Goal: Transaction & Acquisition: Obtain resource

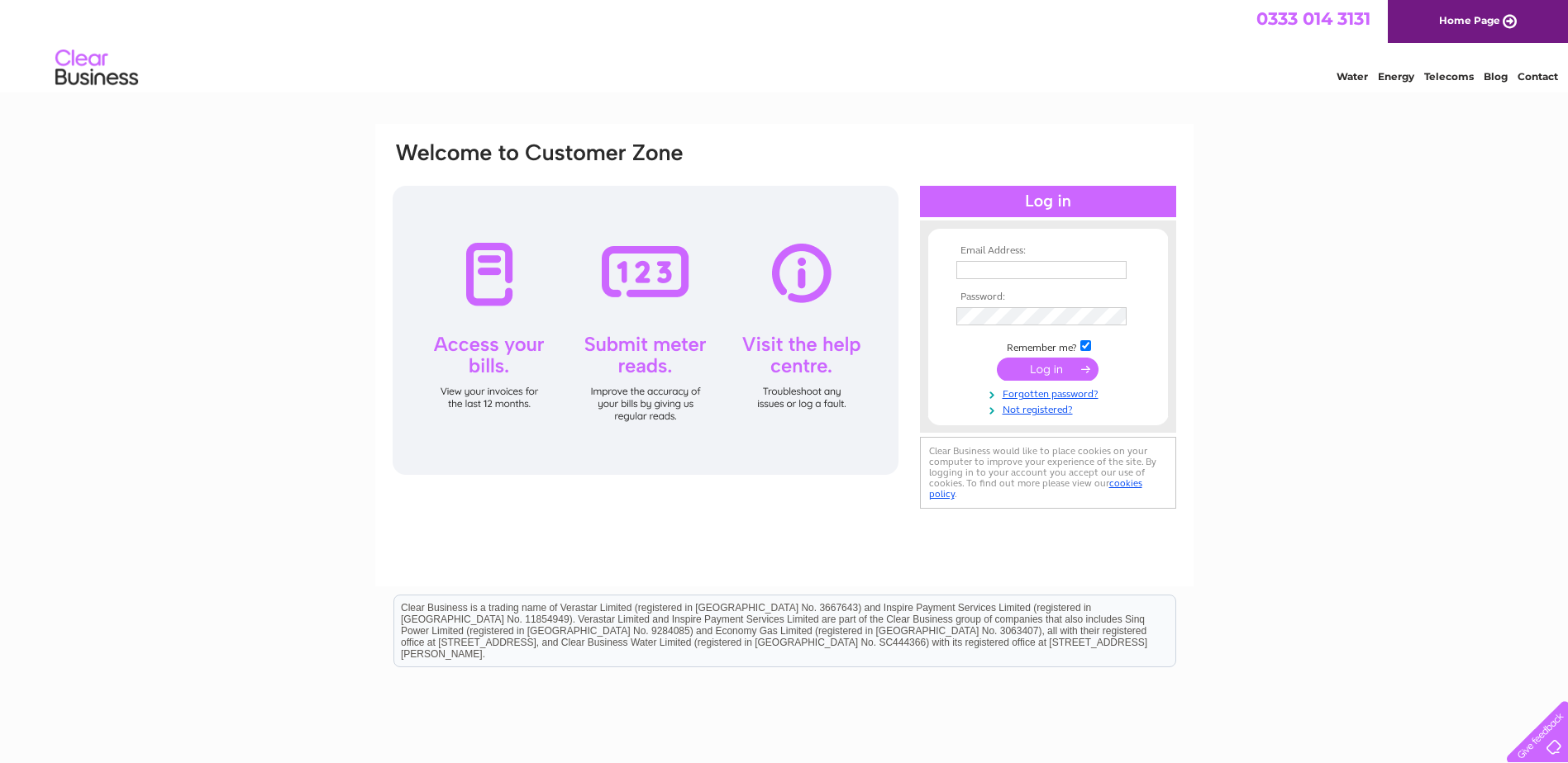
type input "[PERSON_NAME][EMAIL_ADDRESS][DOMAIN_NAME]"
click at [1068, 364] on input "submit" at bounding box center [1048, 370] width 102 height 23
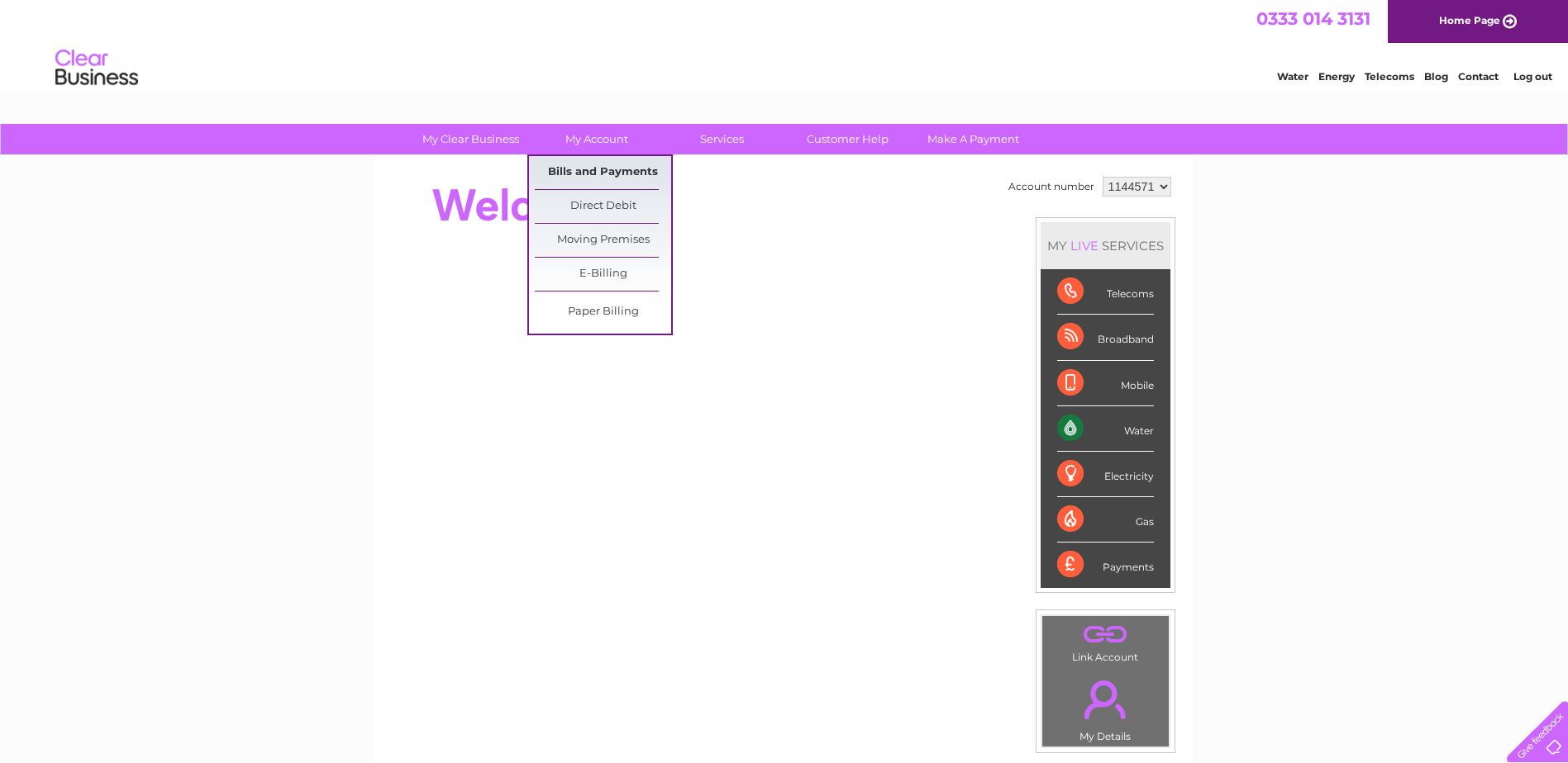
click at [613, 167] on link "Bills and Payments" at bounding box center [603, 173] width 136 height 33
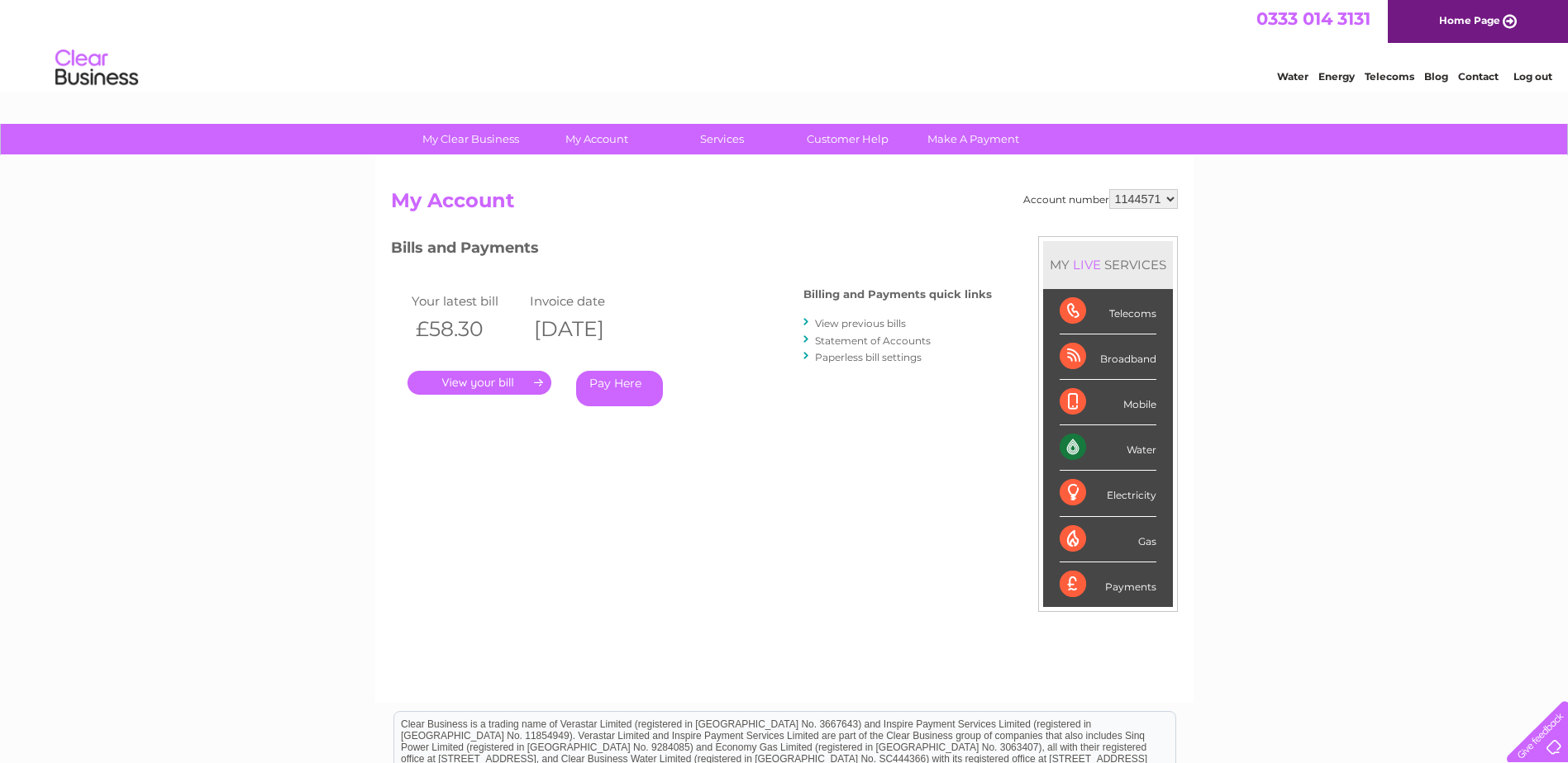
click at [480, 380] on link "." at bounding box center [480, 382] width 144 height 24
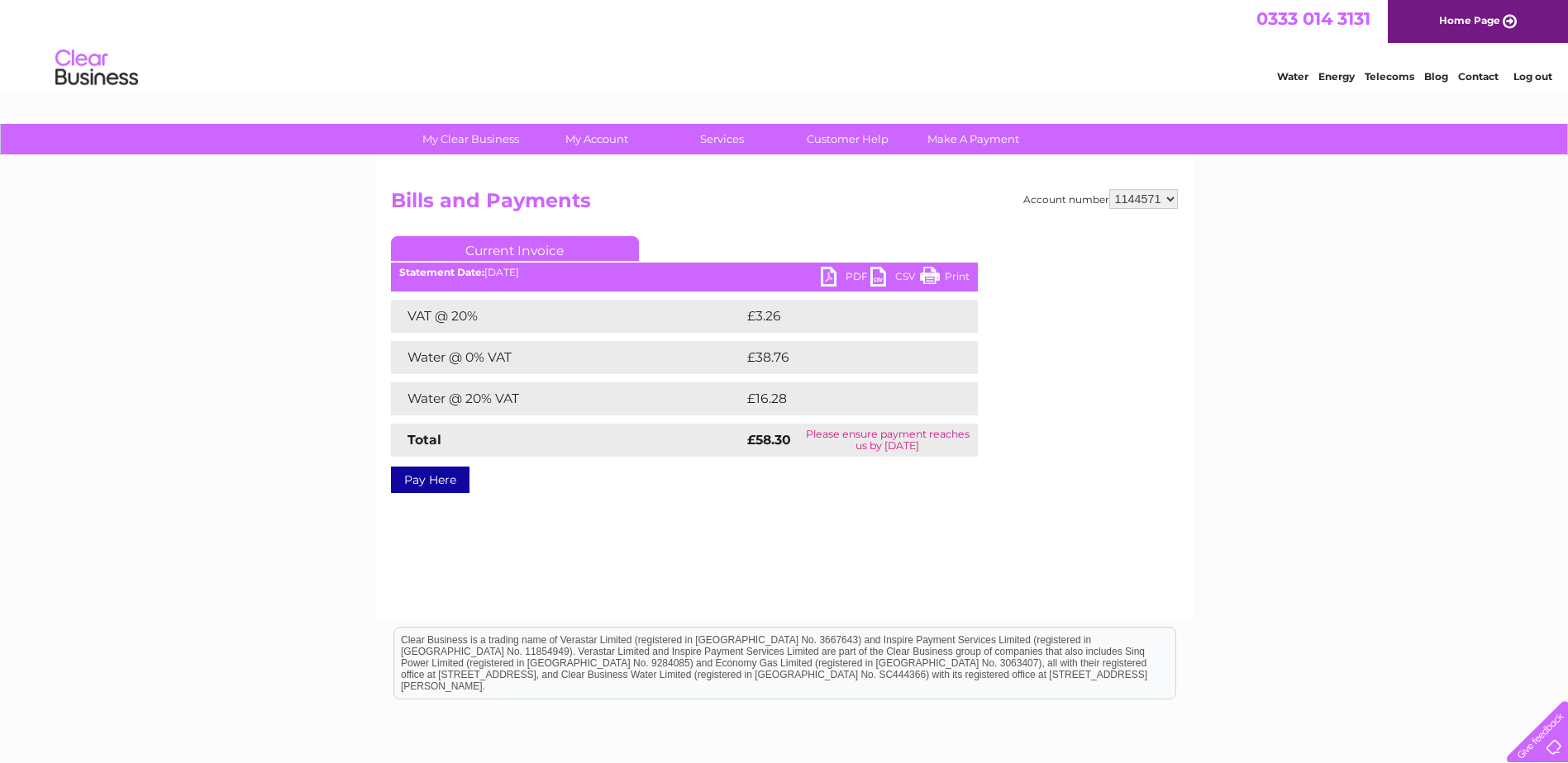
click at [845, 269] on link "PDF" at bounding box center [845, 279] width 50 height 24
